Goal: Transaction & Acquisition: Purchase product/service

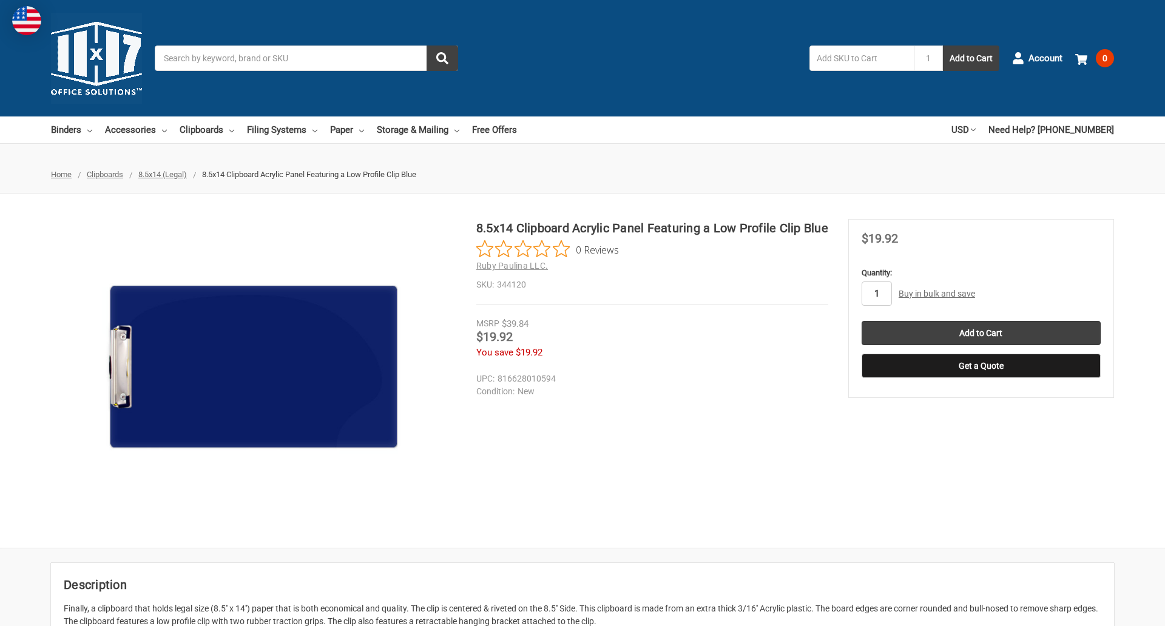
click at [876, 294] on input "1" at bounding box center [876, 293] width 30 height 24
type input "5"
click at [980, 366] on button "Get a Quote" at bounding box center [980, 366] width 239 height 24
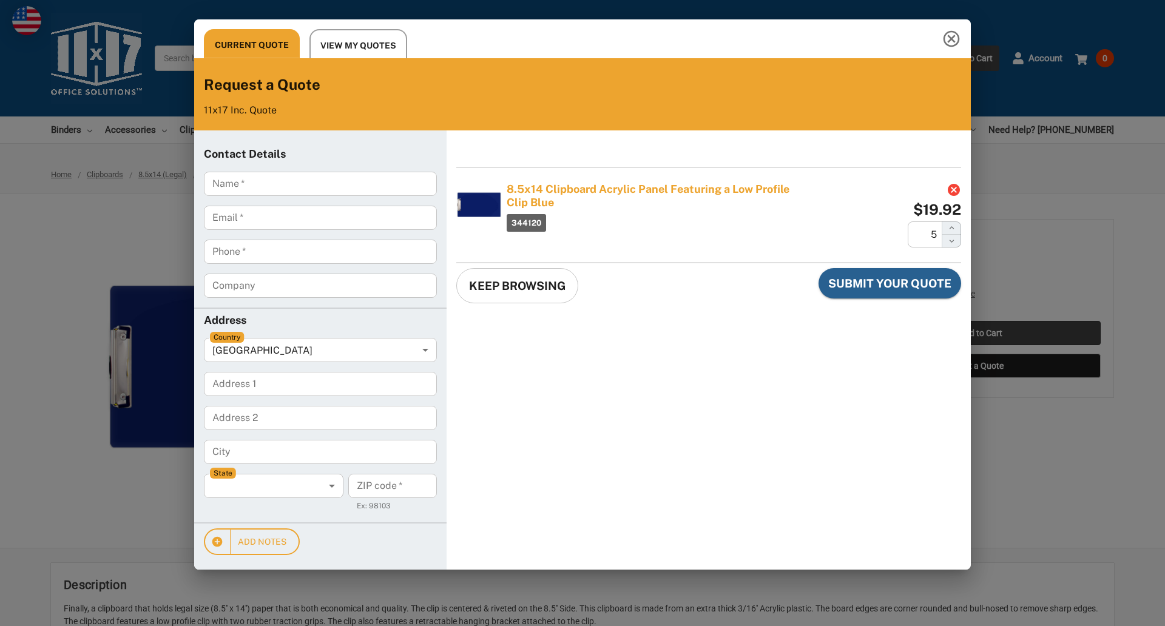
click at [980, 333] on div "Current Quote View My Quotes Request a Quote 11x17 Inc. Quote Contact Details N…" at bounding box center [582, 313] width 1165 height 626
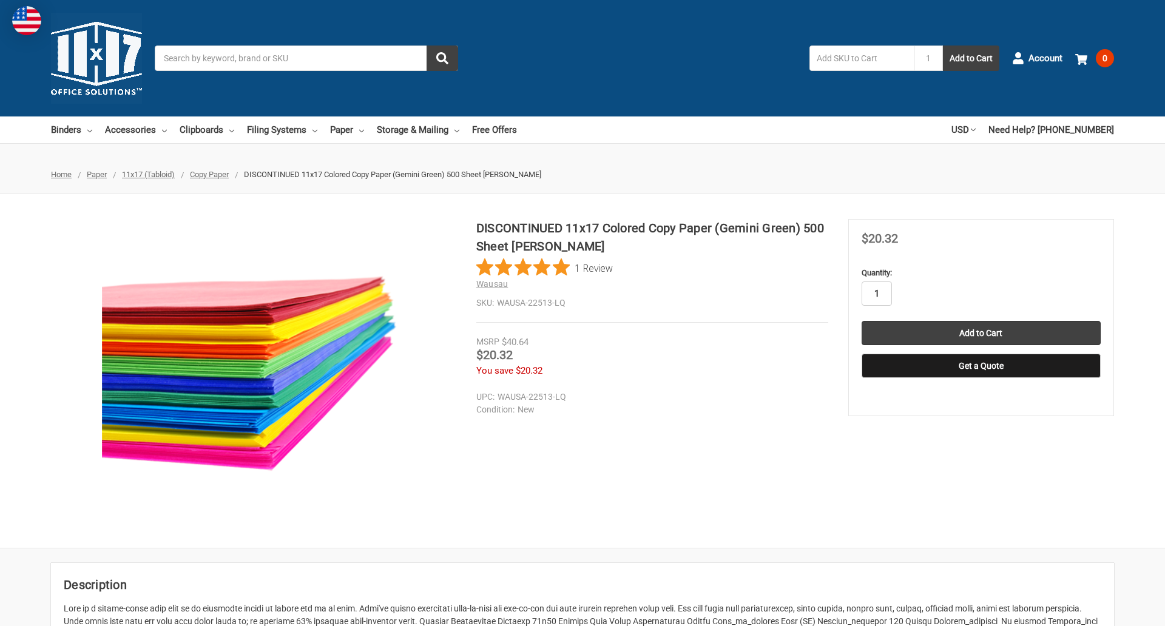
click at [876, 294] on input "1" at bounding box center [876, 293] width 30 height 24
type input "3"
click at [980, 366] on button "Get a Quote" at bounding box center [980, 366] width 239 height 24
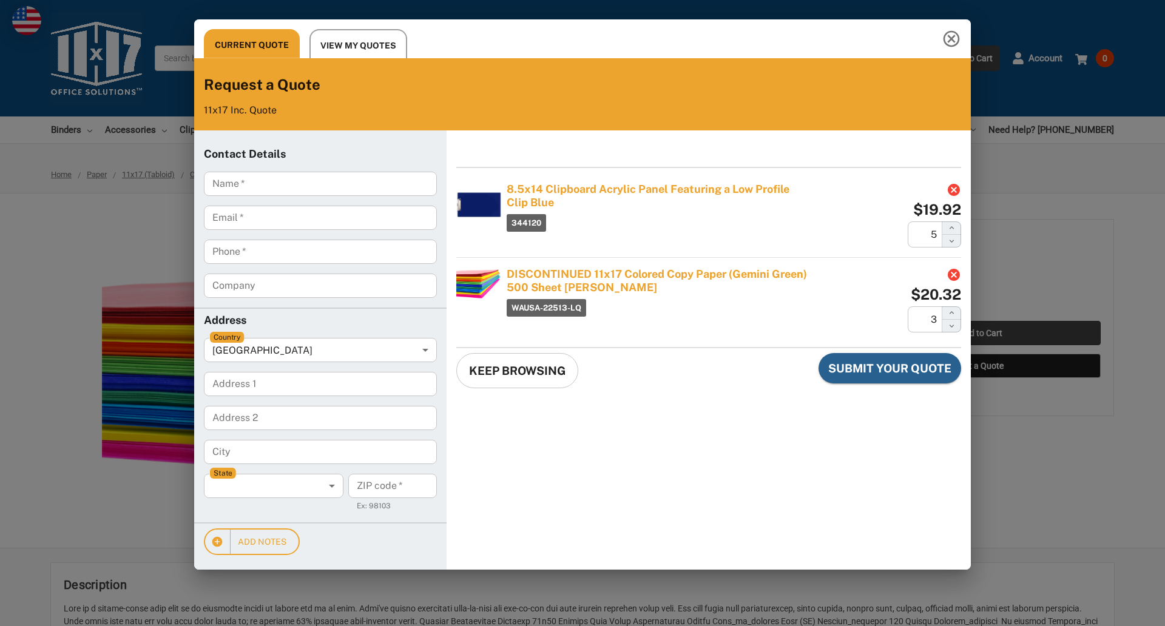
click at [980, 333] on div "Current Quote View My Quotes Request a Quote 11x17 Inc. Quote Contact Details N…" at bounding box center [582, 313] width 1165 height 626
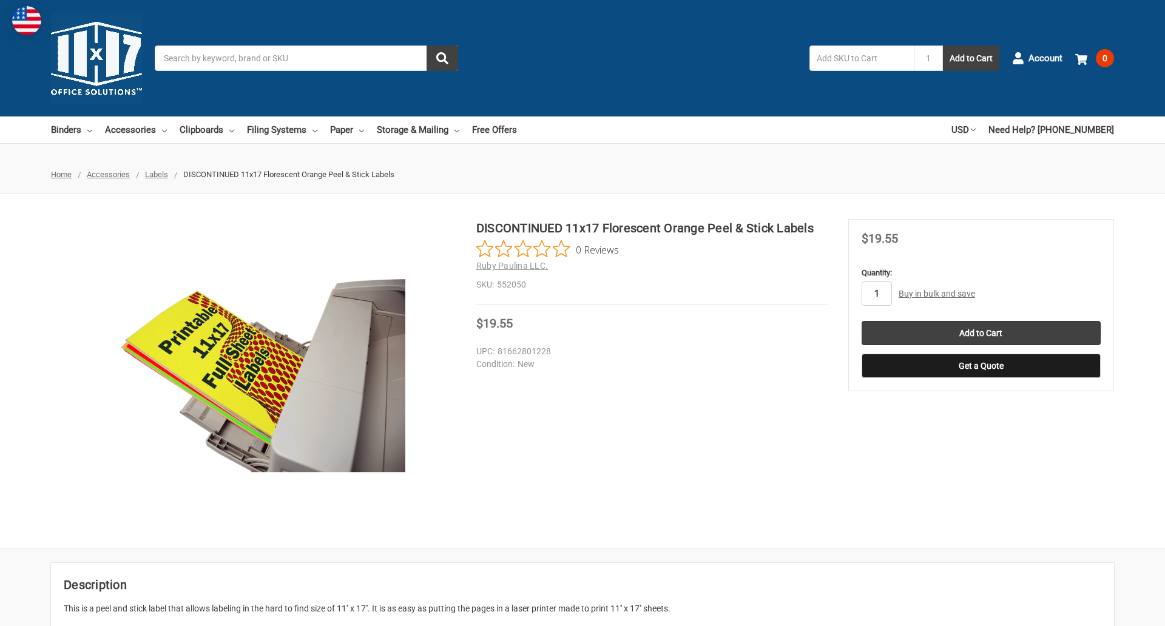
click at [876, 294] on input "1" at bounding box center [876, 293] width 30 height 24
type input "2"
click at [980, 366] on button "Get a Quote" at bounding box center [980, 366] width 239 height 24
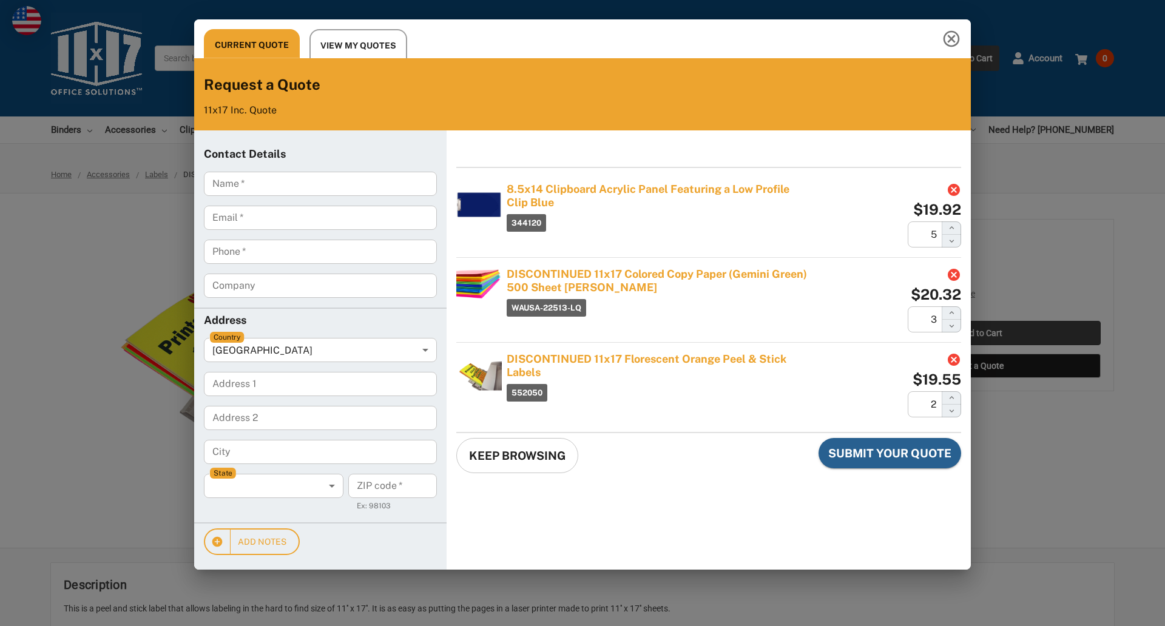
click at [980, 333] on div "Current Quote View My Quotes Request a Quote 11x17 Inc. Quote Contact Details N…" at bounding box center [582, 313] width 1165 height 626
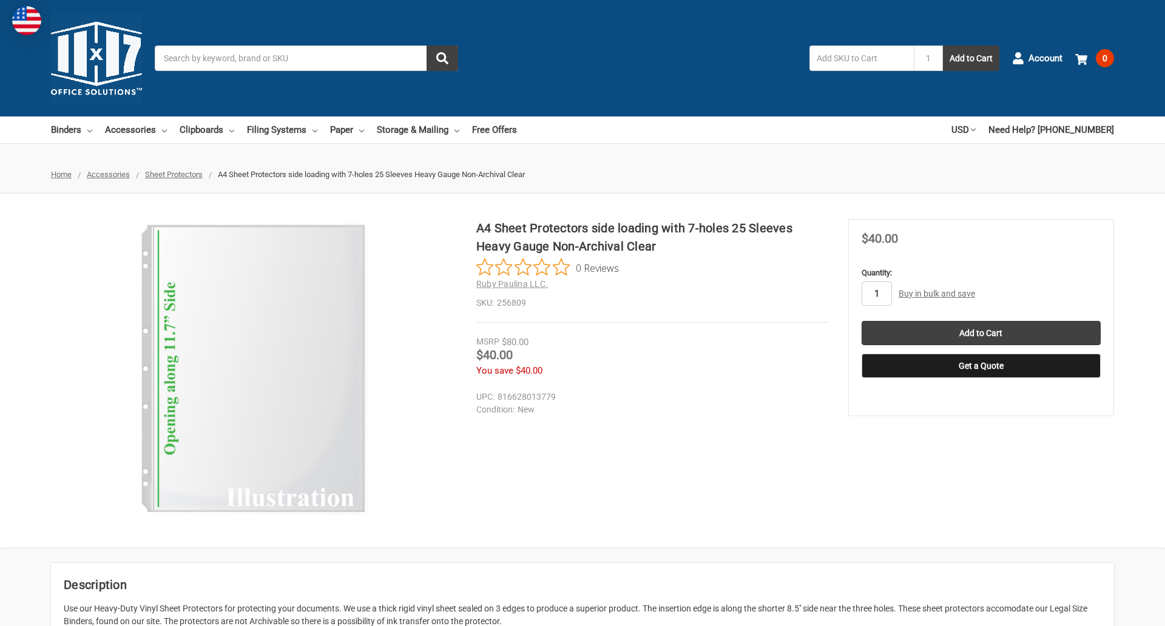
click at [876, 294] on input "1" at bounding box center [876, 293] width 30 height 24
type input "3"
click at [980, 366] on button "Get a Quote" at bounding box center [980, 366] width 239 height 24
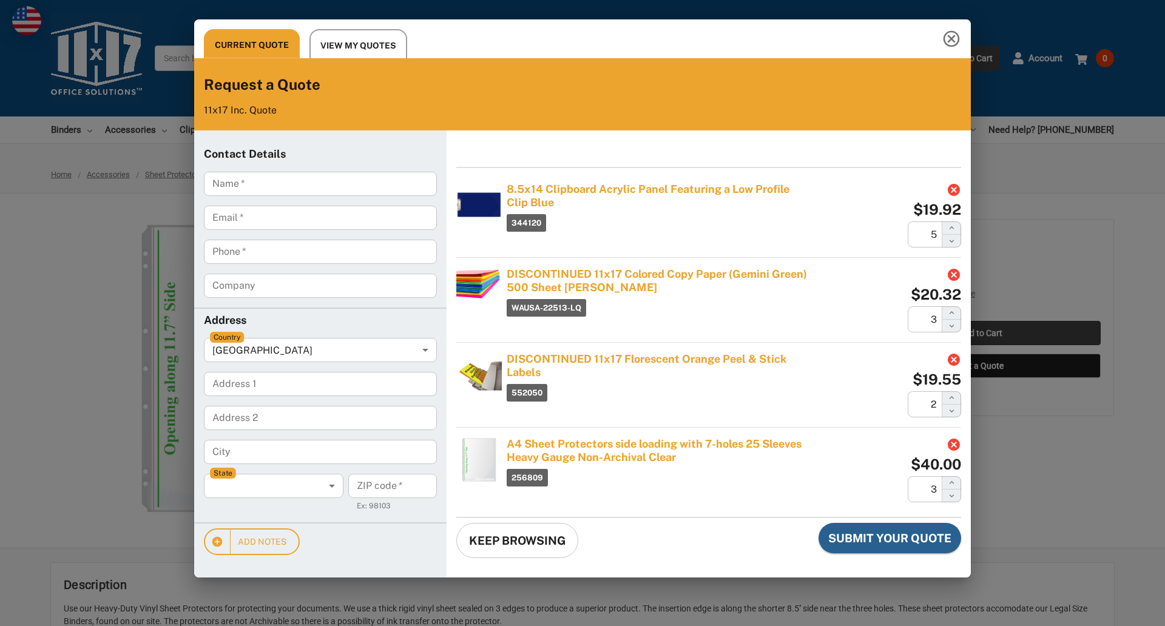
click at [980, 333] on div "Current Quote View My Quotes Request a Quote 11x17 Inc. Quote Contact Details N…" at bounding box center [582, 313] width 1165 height 626
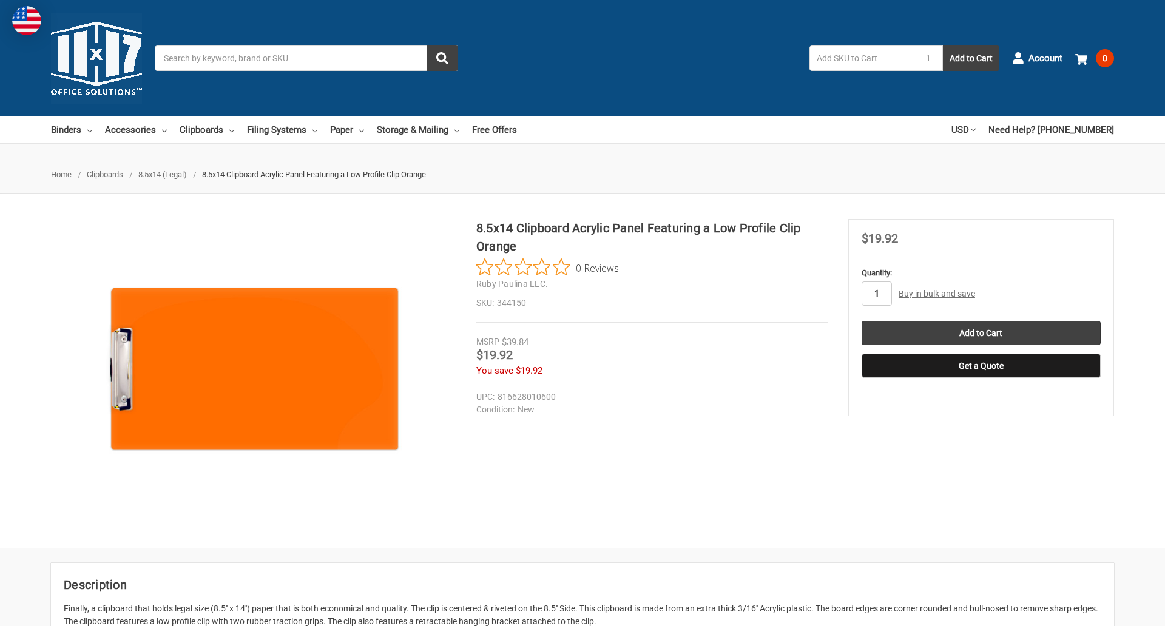
click at [876, 294] on input "1" at bounding box center [876, 293] width 30 height 24
type input "4"
click at [980, 366] on button "Get a Quote" at bounding box center [980, 366] width 239 height 24
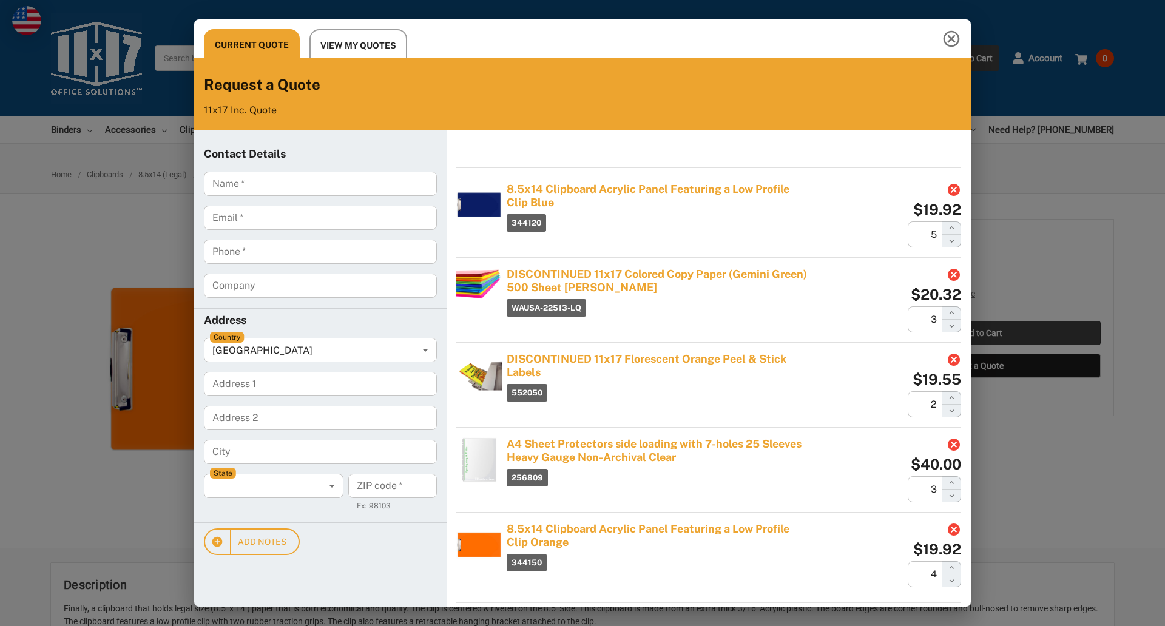
click at [980, 333] on div "Current Quote View My Quotes Request a Quote 11x17 Inc. Quote Contact Details N…" at bounding box center [582, 313] width 1165 height 626
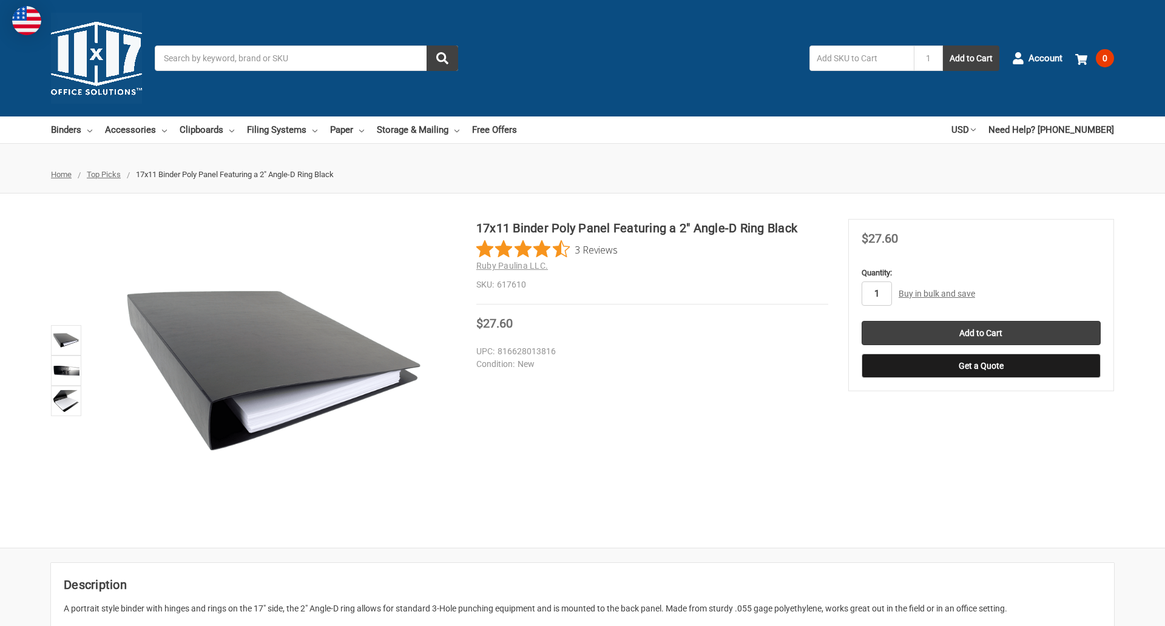
click at [876, 294] on input "1" at bounding box center [876, 293] width 30 height 24
type input "3"
click at [980, 366] on button "Get a Quote" at bounding box center [980, 366] width 239 height 24
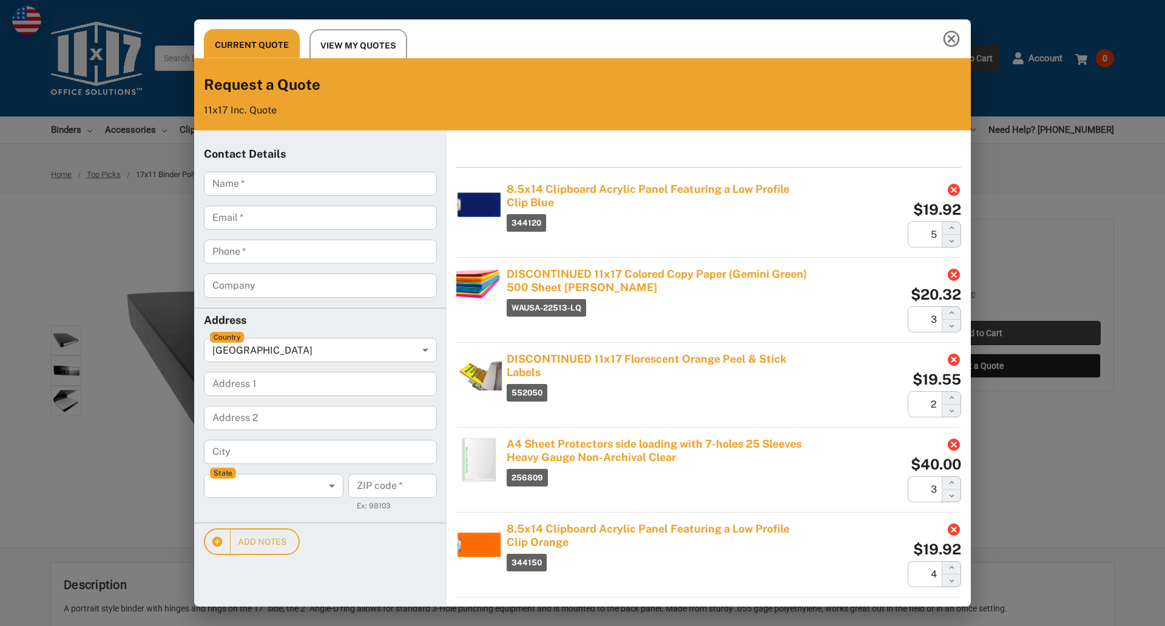
click at [980, 333] on div "Current Quote View My Quotes Request a Quote 11x17 Inc. Quote Contact Details N…" at bounding box center [582, 313] width 1165 height 626
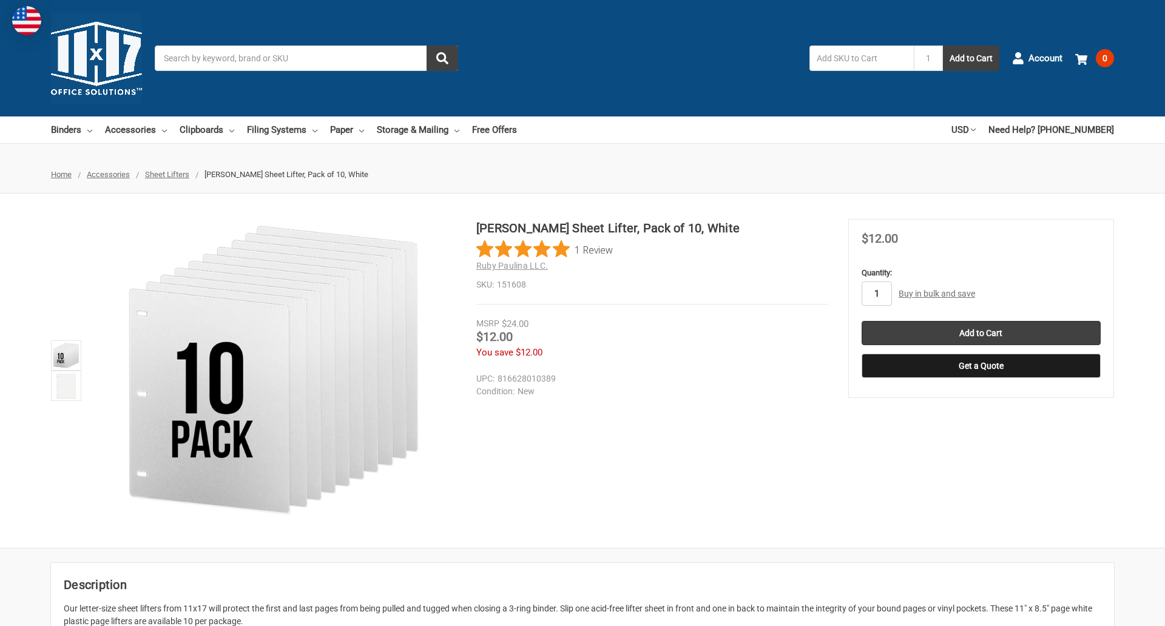
click at [876, 294] on input "1" at bounding box center [876, 293] width 30 height 24
type input "2"
click at [980, 366] on button "Get a Quote" at bounding box center [980, 366] width 239 height 24
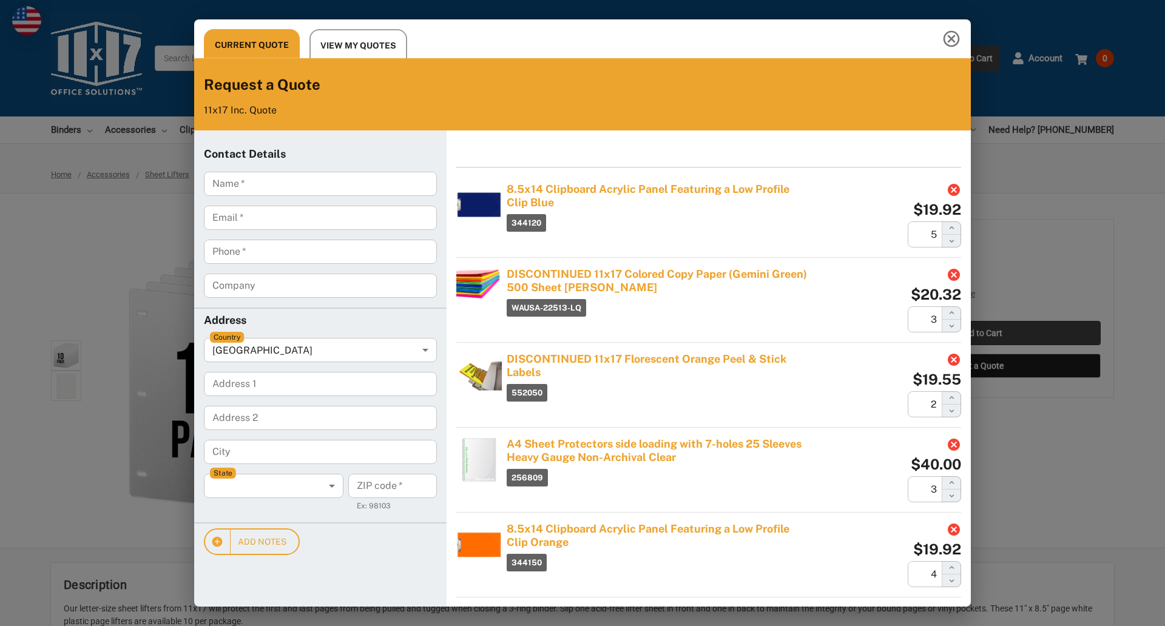
click at [980, 333] on div "Current Quote View My Quotes Request a Quote 11x17 Inc. Quote Contact Details N…" at bounding box center [582, 313] width 1165 height 626
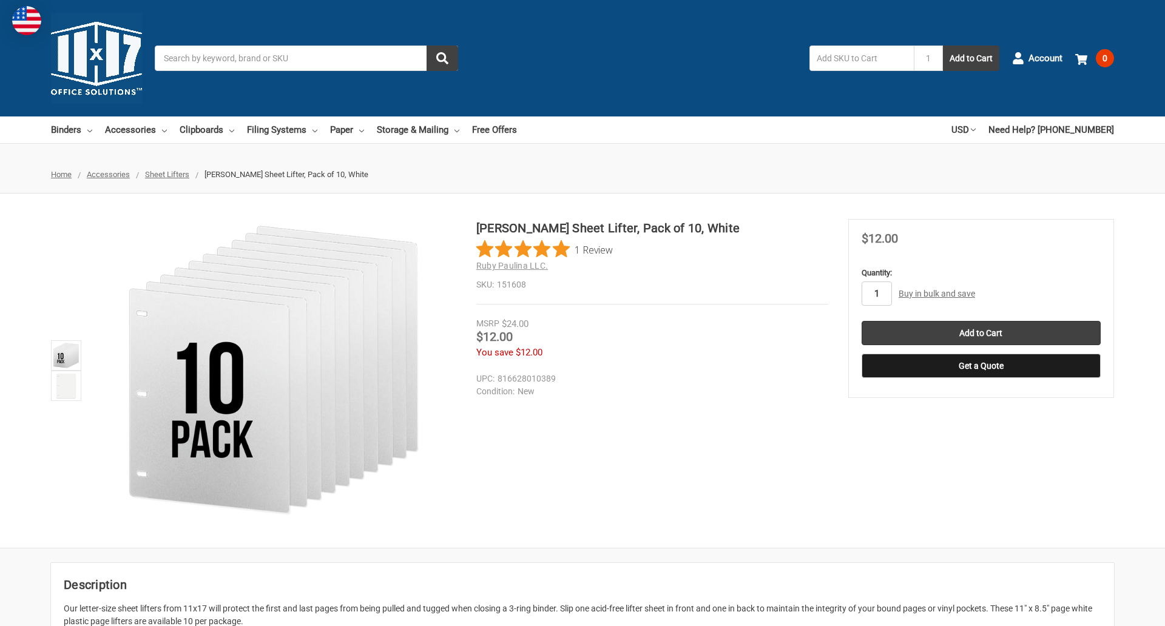
click at [876, 294] on input "1" at bounding box center [876, 293] width 30 height 24
type input "5"
click at [980, 366] on button "Get a Quote" at bounding box center [980, 366] width 239 height 24
click at [980, 333] on input "Add to Cart" at bounding box center [980, 333] width 239 height 24
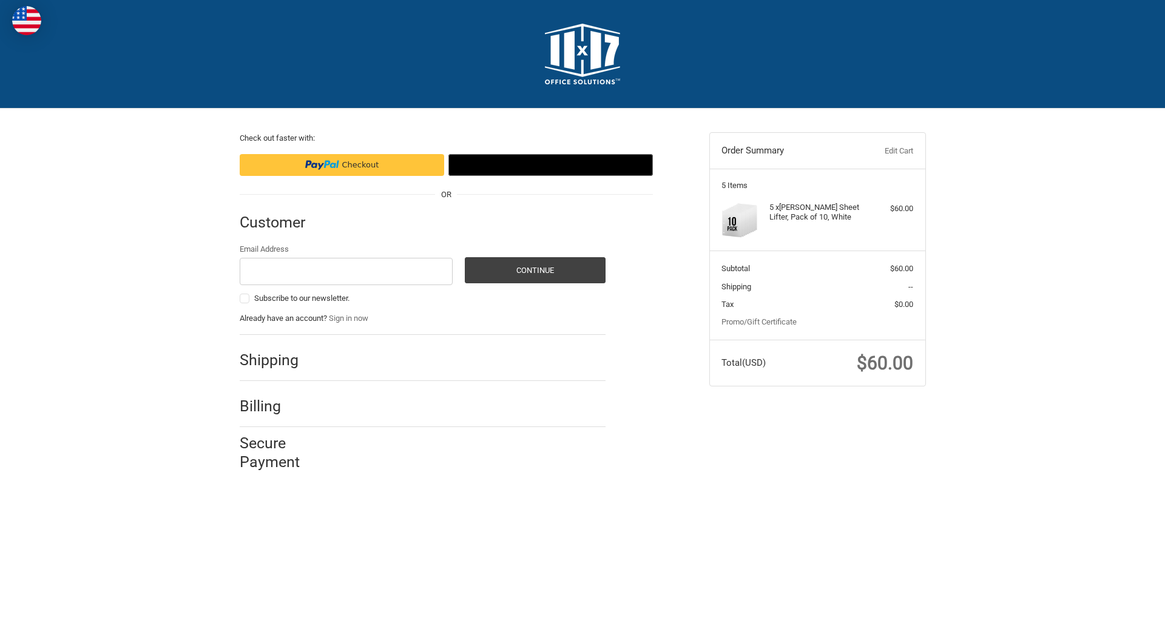
click at [346, 271] on input "Email Address" at bounding box center [347, 271] width 214 height 27
type input "[EMAIL_ADDRESS][DOMAIN_NAME]"
click at [534, 270] on button "Continue" at bounding box center [535, 270] width 141 height 26
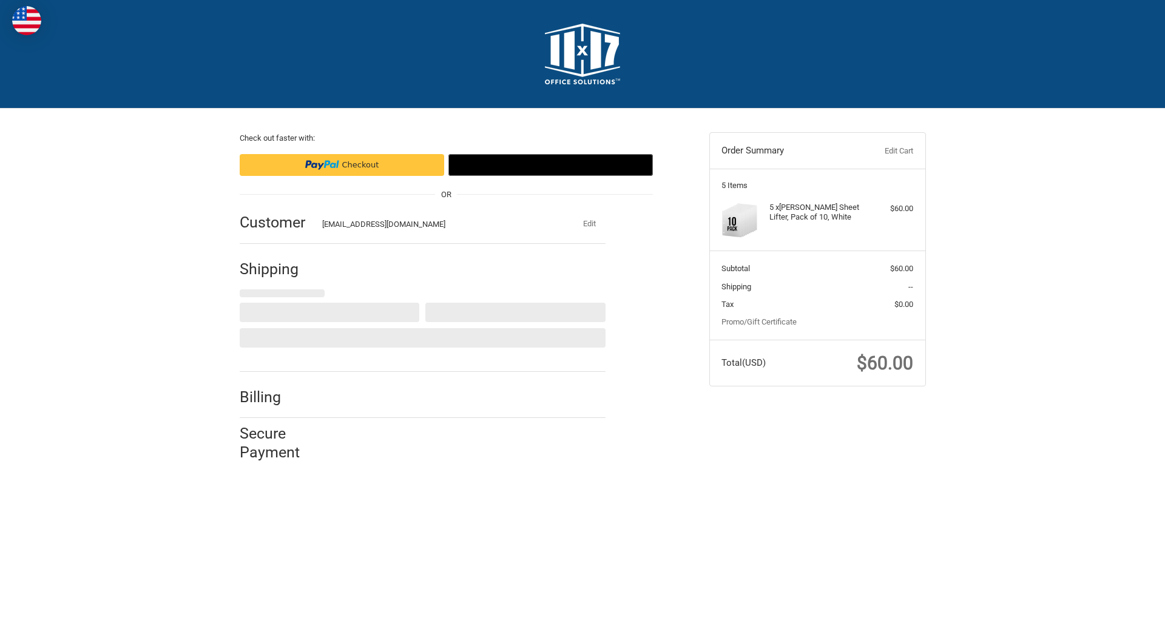
select select "US"
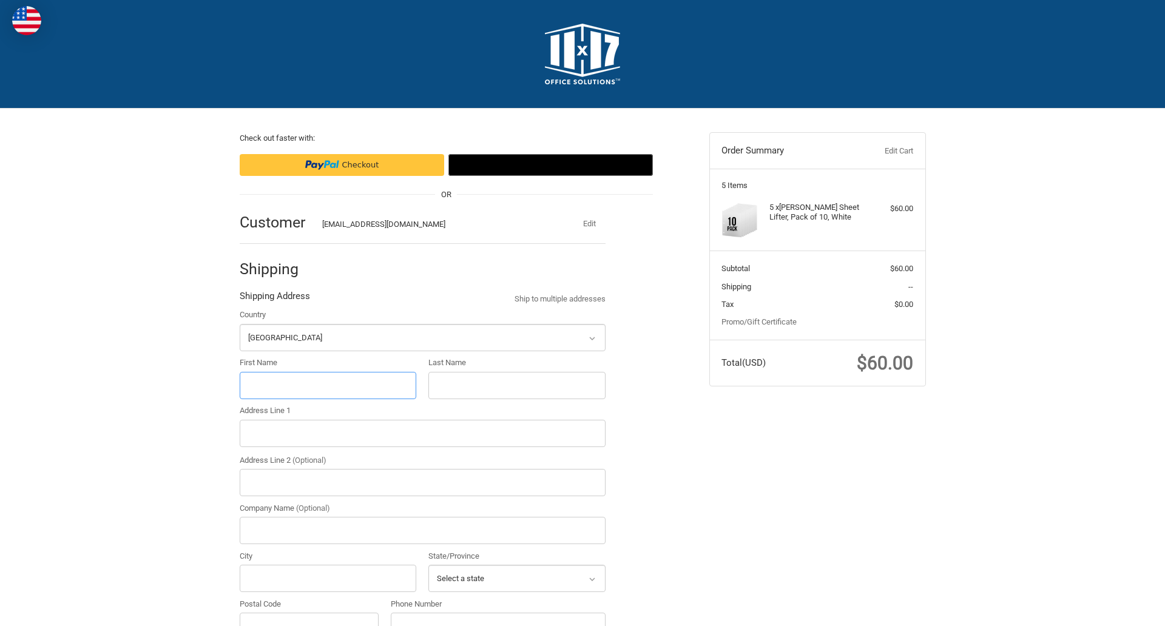
click at [328, 385] on input "First Name" at bounding box center [328, 385] width 177 height 27
type input "reflectiz"
click at [516, 385] on input "Last Name" at bounding box center [516, 385] width 177 height 27
type input "bigcommerce"
click at [309, 613] on input "Postal Code" at bounding box center [310, 626] width 140 height 27
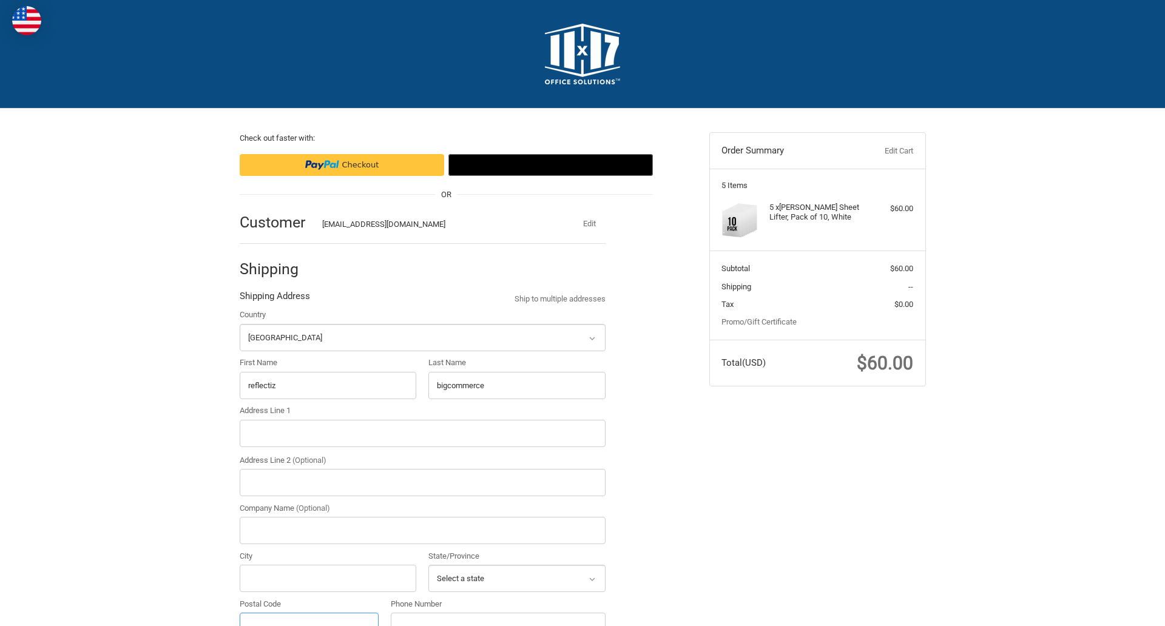
scroll to position [13, 0]
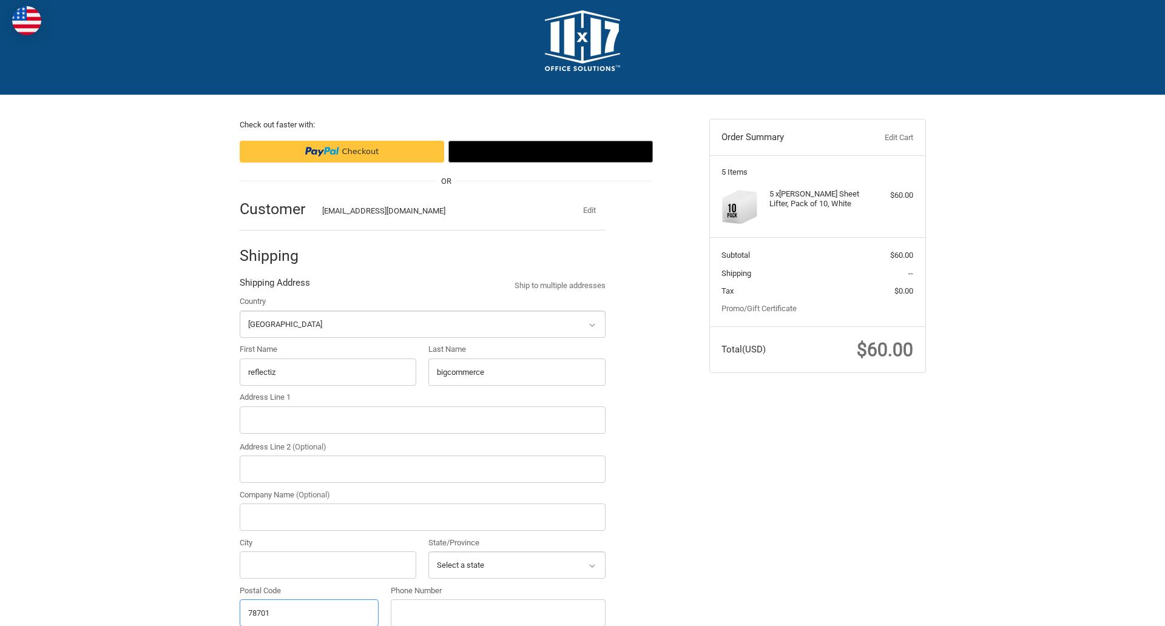
click at [309, 612] on input "78701" at bounding box center [310, 612] width 140 height 27
type input "78701"
click at [422, 420] on input "Address Line 1" at bounding box center [423, 419] width 366 height 27
type input "11305 4 Points Dr Building 2, Suite 100"
click at [274, 286] on legend "Shipping Address" at bounding box center [275, 285] width 70 height 19
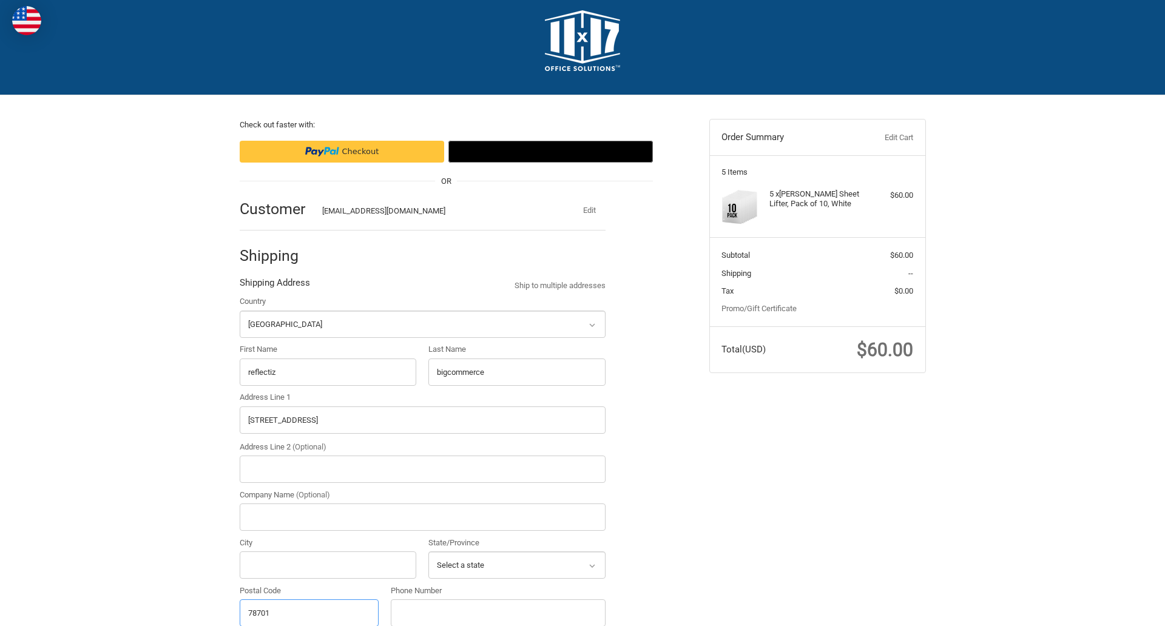
click at [309, 612] on input "78701" at bounding box center [310, 612] width 140 height 27
type input "78701"
select select "TX"
click at [422, 469] on input "Address Line 2 (Optional)" at bounding box center [423, 469] width 366 height 27
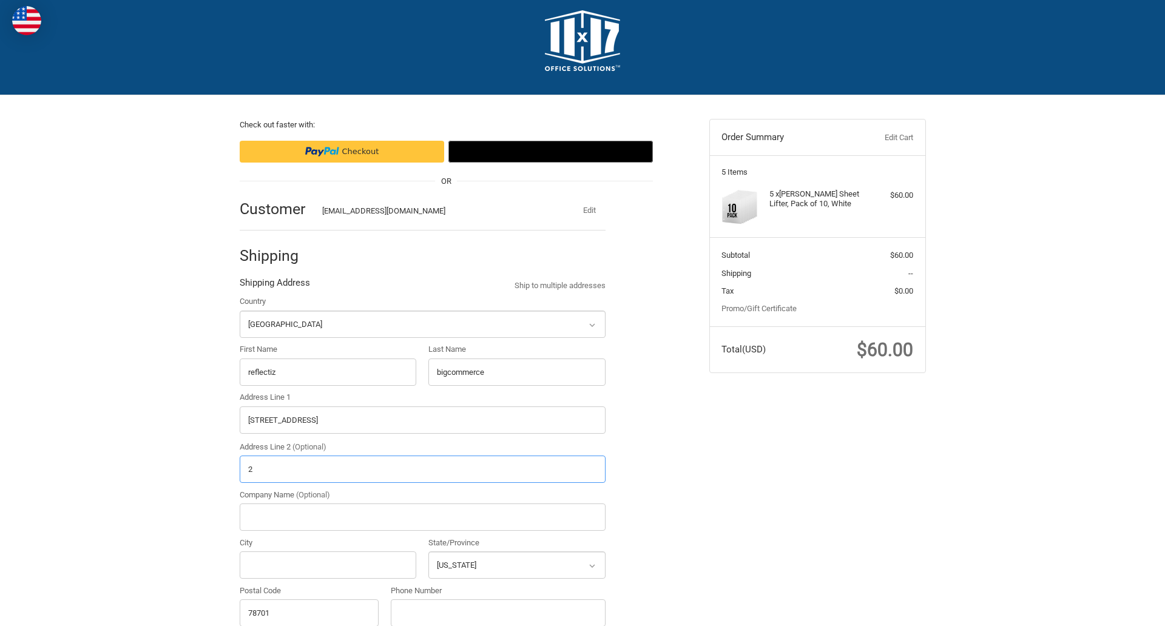
type input "2"
click at [328, 565] on input "City" at bounding box center [328, 564] width 177 height 27
click at [328, 565] on input "Austin" at bounding box center [328, 564] width 177 height 27
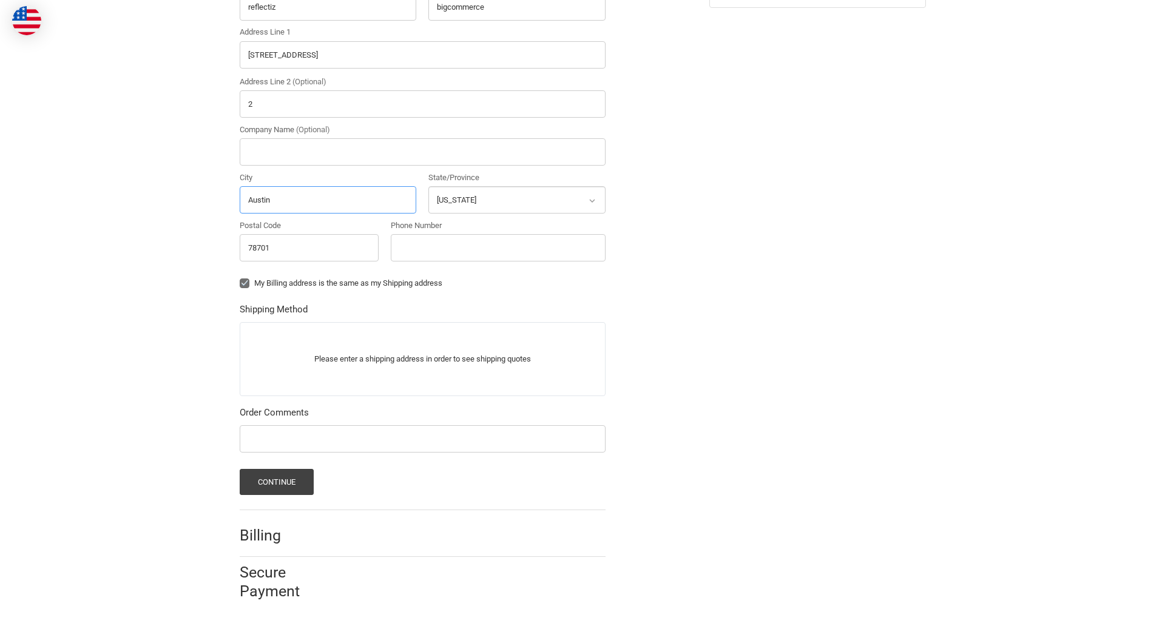
type input "Austin"
click at [497, 248] on input "Phone Number" at bounding box center [498, 247] width 215 height 27
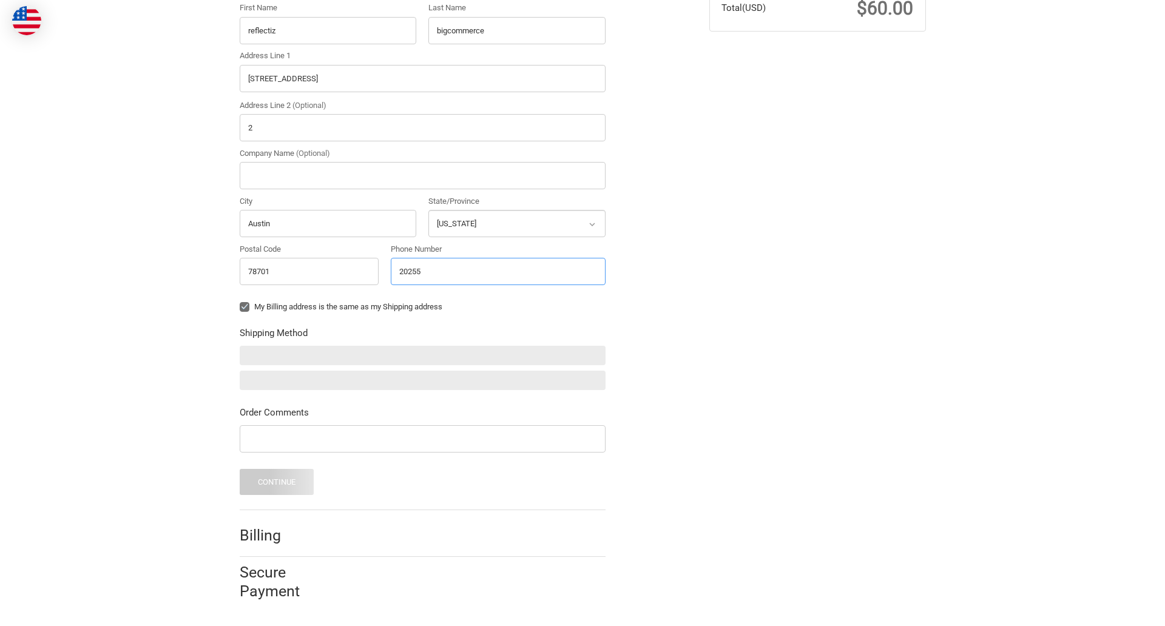
scroll to position [355, 0]
type input "2025550150"
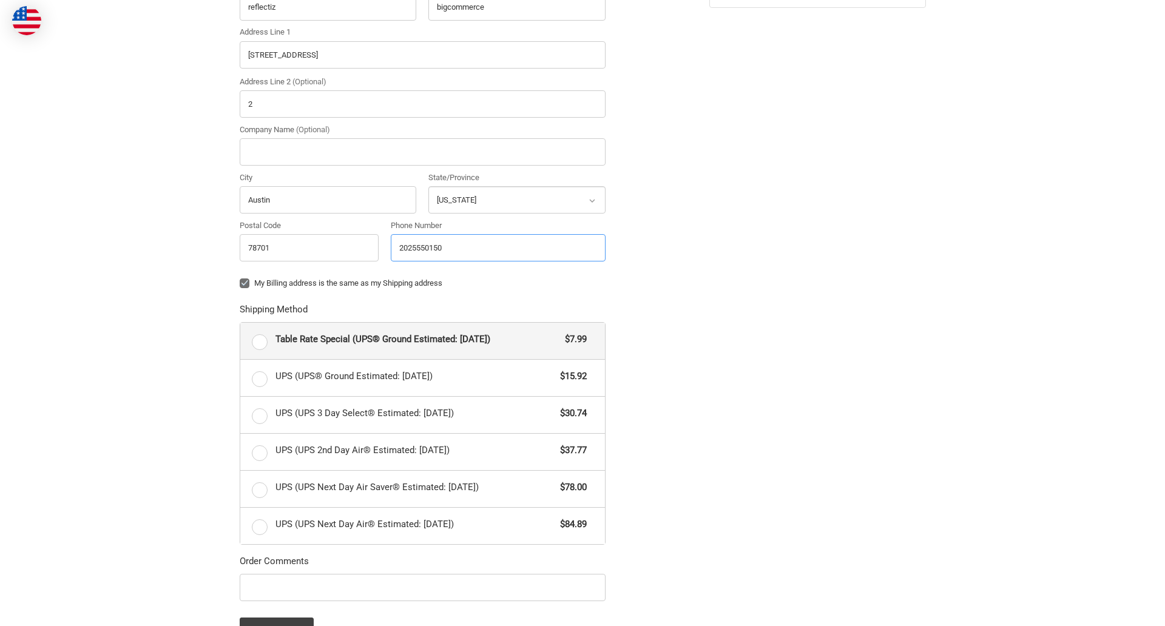
radio input "true"
type input "2025550150"
click at [422, 152] on input "Company Name (Optional)" at bounding box center [423, 151] width 366 height 27
type input "bigcommerce"
click at [240, 292] on form "Country Select a country Afghanistan Åland Islands Albania Algeria American Sam…" at bounding box center [423, 286] width 366 height 713
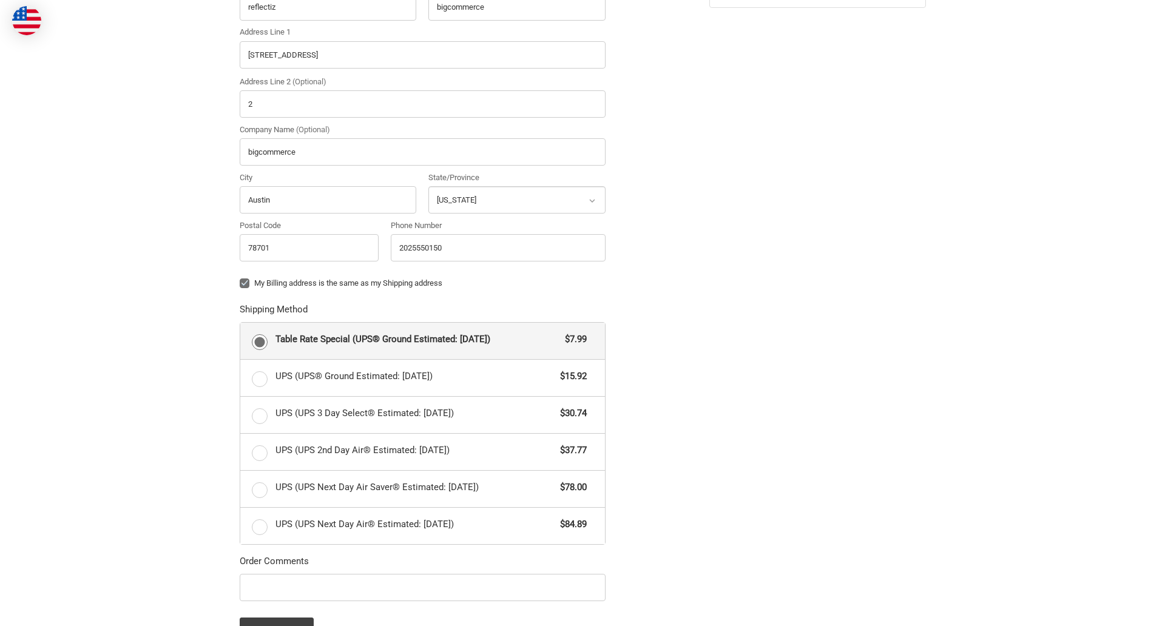
click at [240, 603] on form "Country Select a country Afghanistan Åland Islands Albania Algeria American Sam…" at bounding box center [423, 286] width 366 height 713
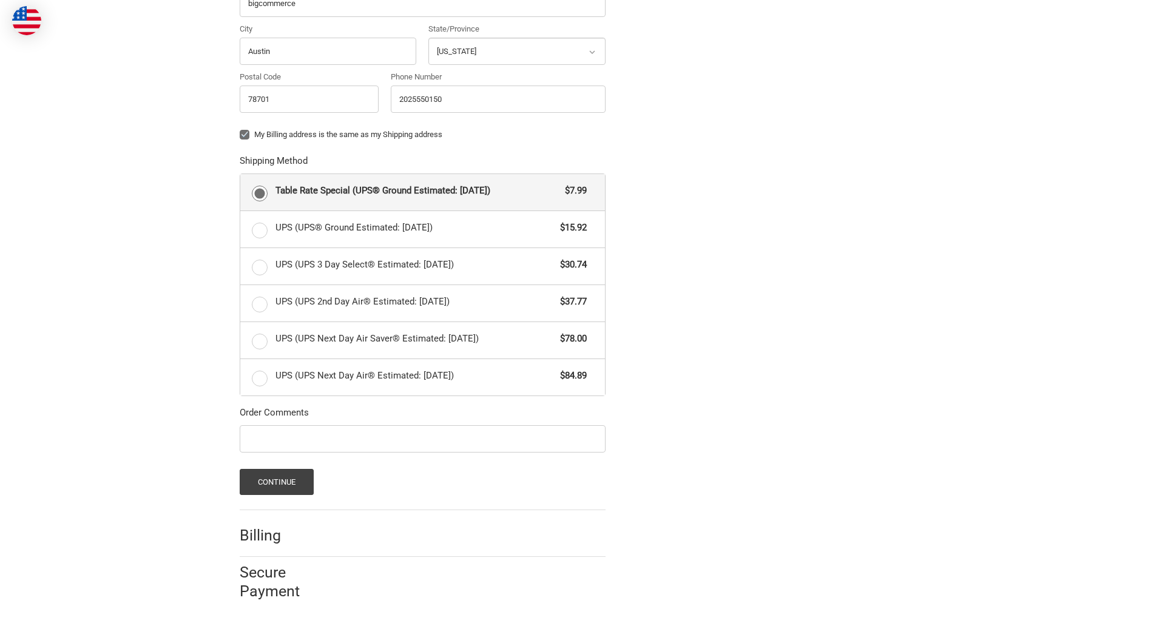
click at [422, 192] on span "Table Rate Special (UPS® Ground Estimated: Fri, Aug 29)" at bounding box center [417, 191] width 284 height 14
click at [241, 175] on input "Table Rate Special (UPS® Ground Estimated: Fri, Aug 29) $7.99" at bounding box center [240, 174] width 1 height 1
click at [276, 482] on button "Continue" at bounding box center [277, 482] width 75 height 26
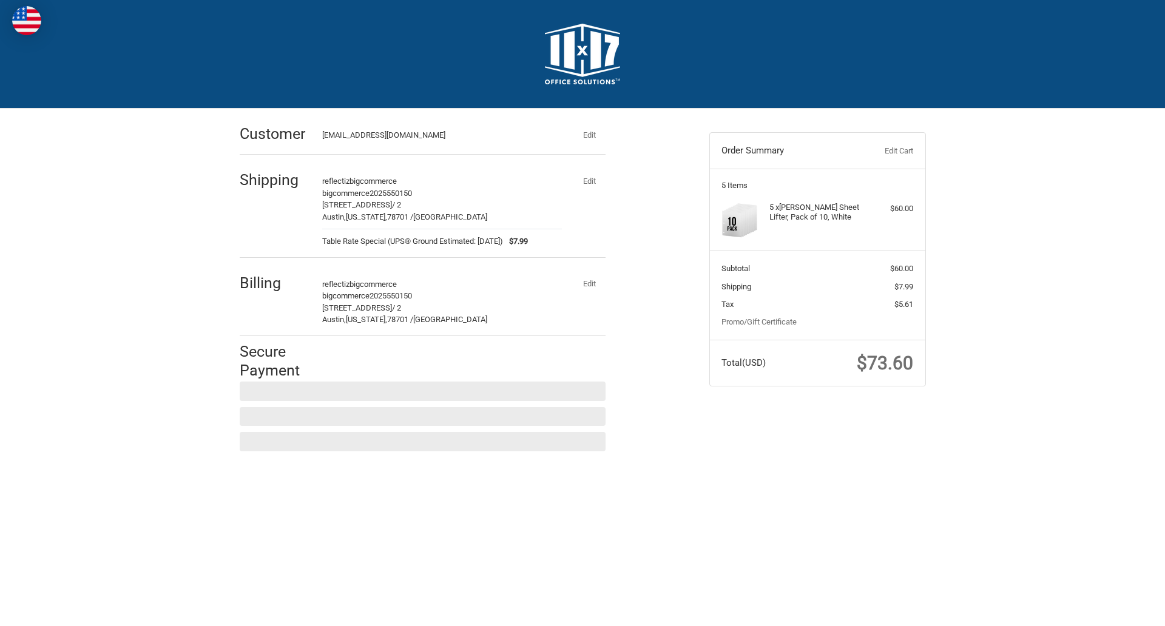
scroll to position [0, 0]
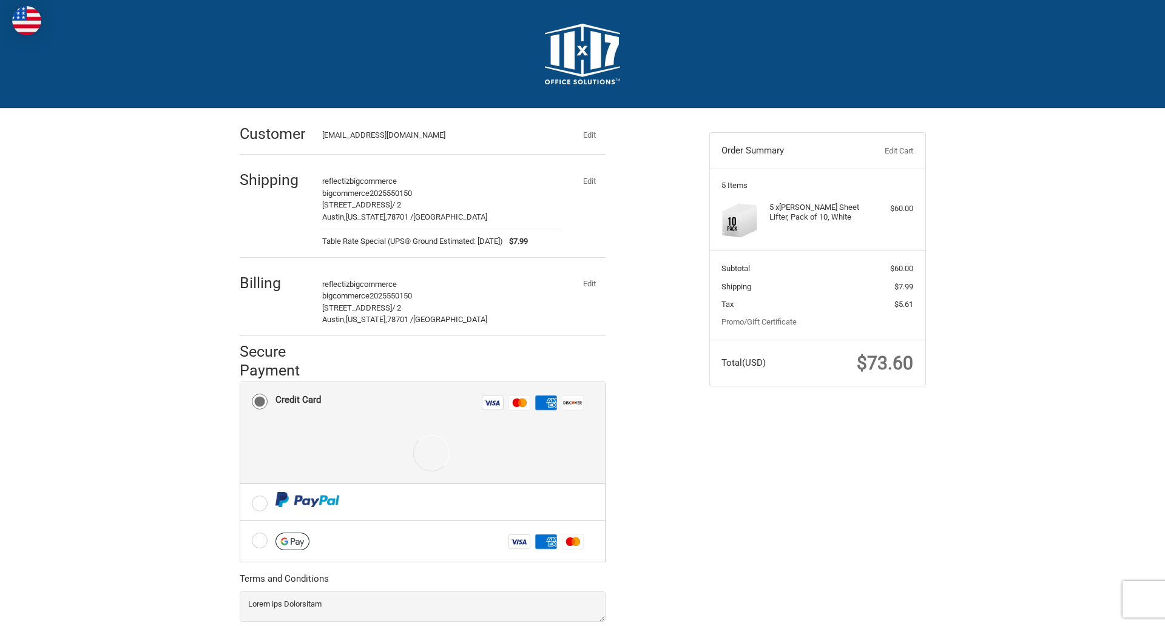
click at [422, 433] on div at bounding box center [430, 453] width 311 height 61
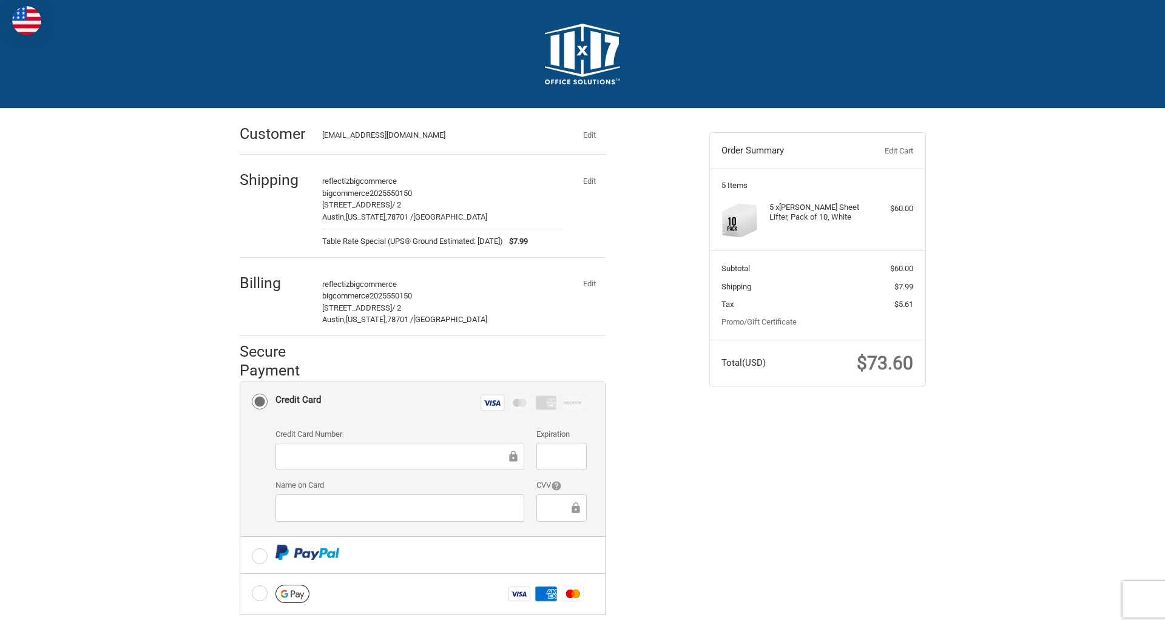
scroll to position [158, 0]
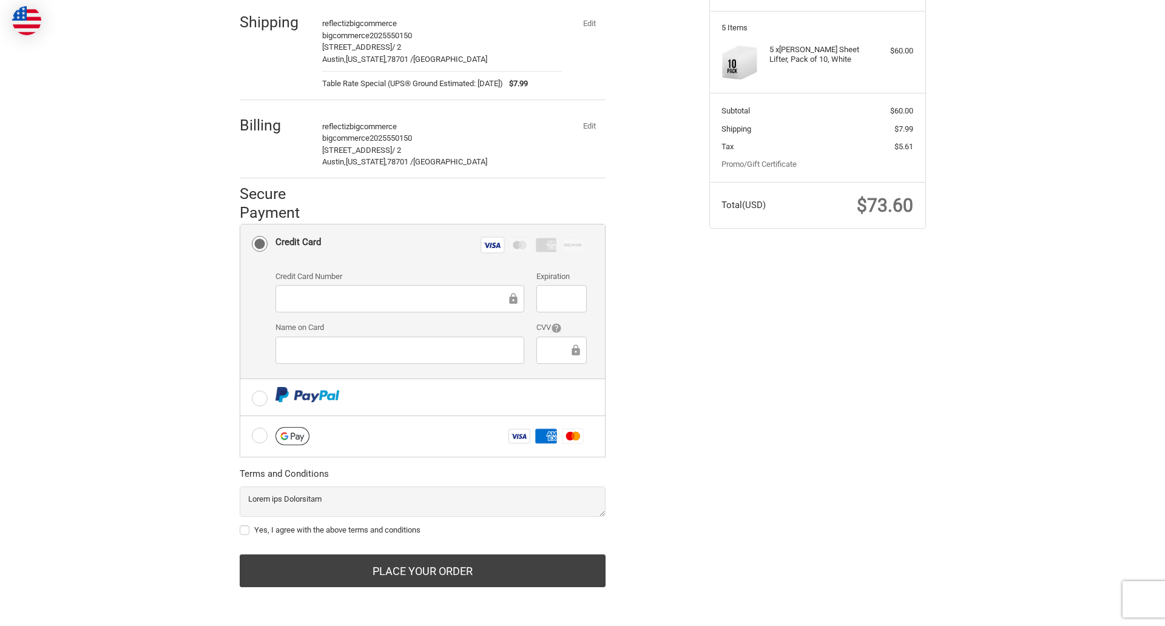
click at [422, 530] on label "Yes, I agree with the above terms and conditions" at bounding box center [423, 530] width 366 height 10
click at [240, 525] on input "Yes, I agree with the above terms and conditions" at bounding box center [240, 524] width 1 height 1
checkbox input "true"
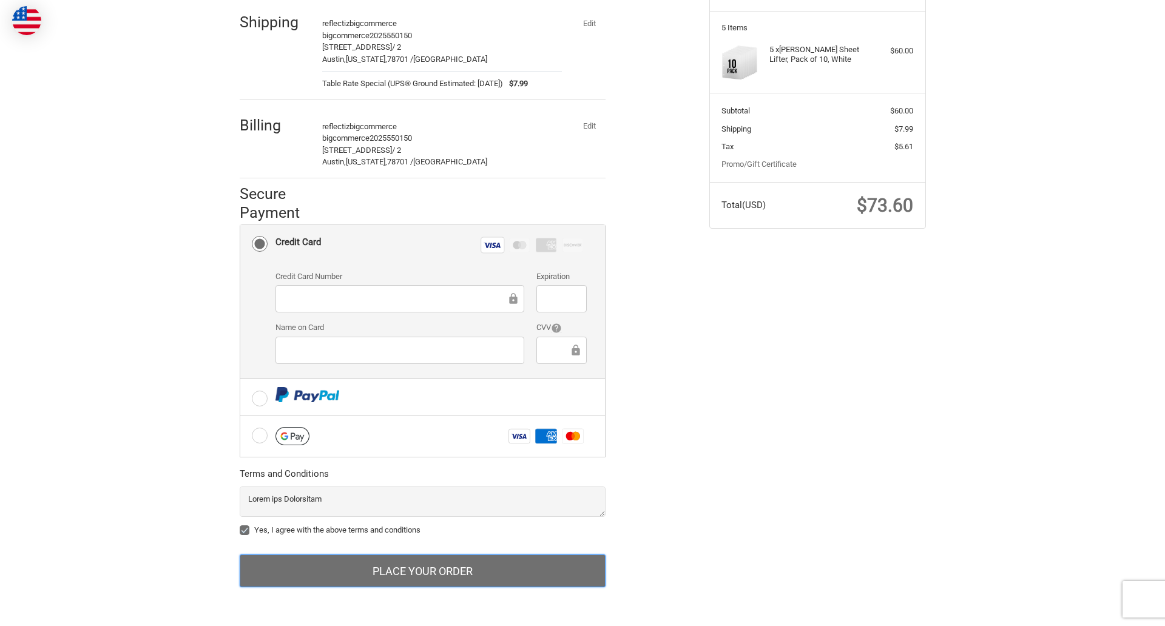
click at [422, 571] on button "Place Your Order" at bounding box center [423, 570] width 366 height 33
